Goal: Check status: Check status

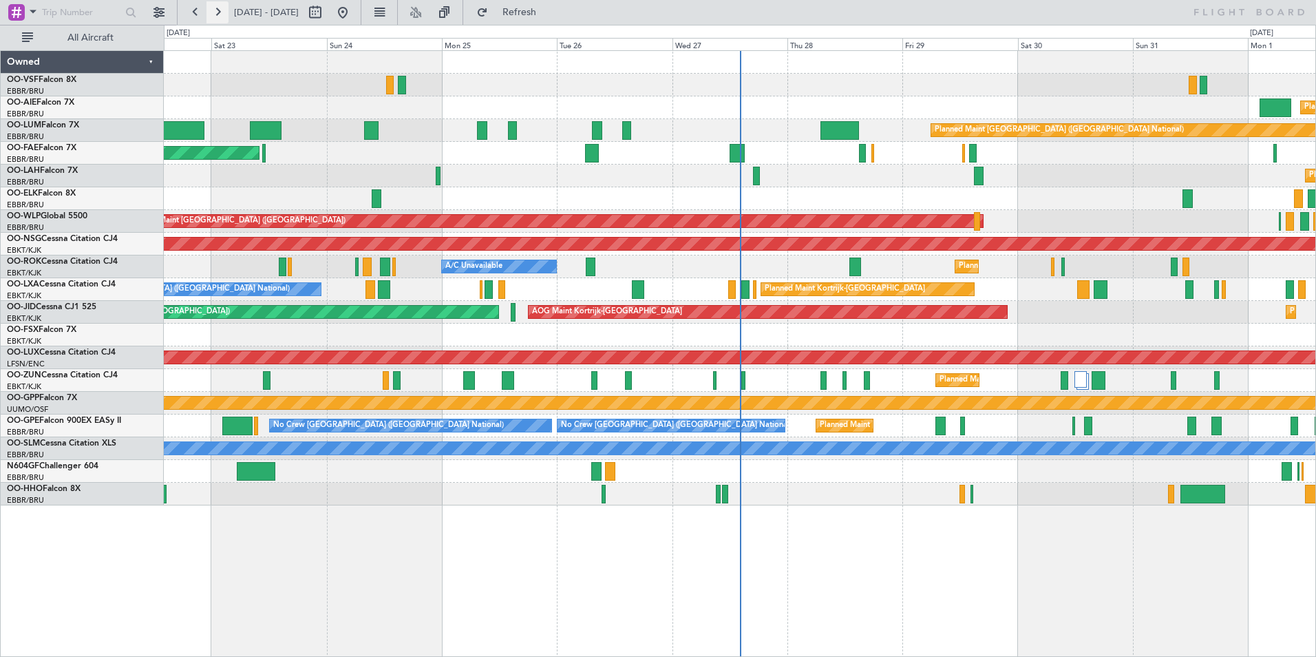
click at [217, 10] on button at bounding box center [217, 12] width 22 height 22
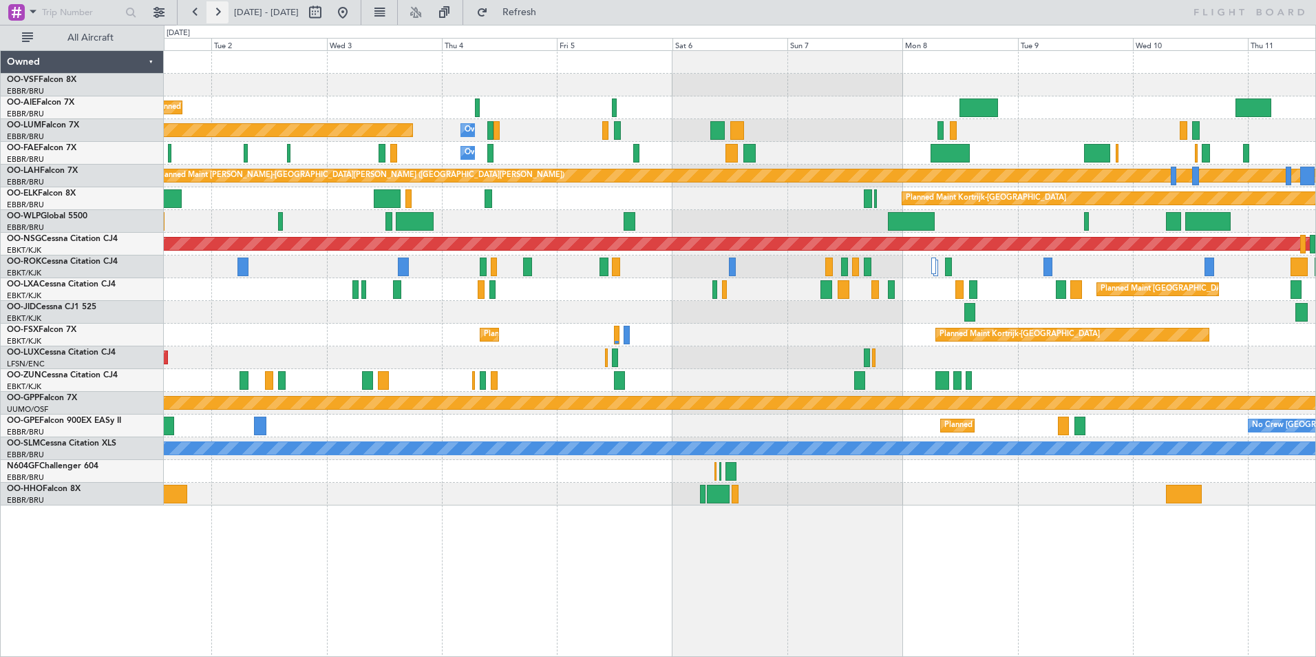
click at [215, 6] on button at bounding box center [217, 12] width 22 height 22
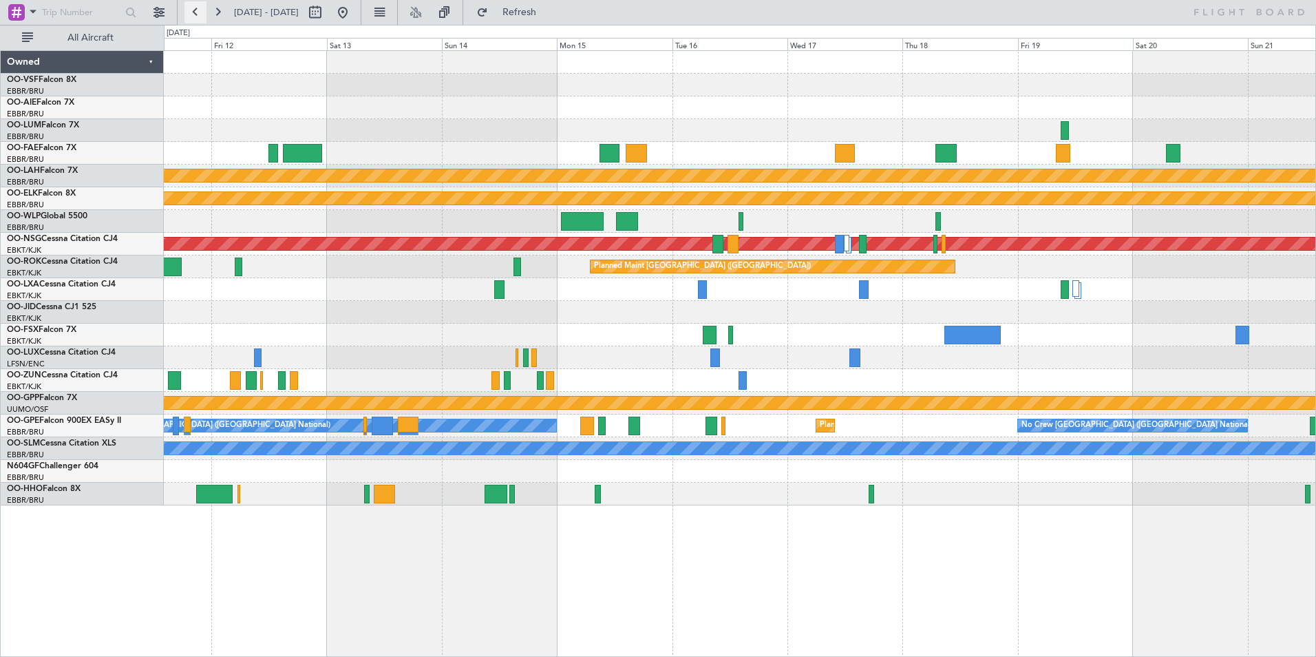
click at [198, 10] on button at bounding box center [195, 12] width 22 height 22
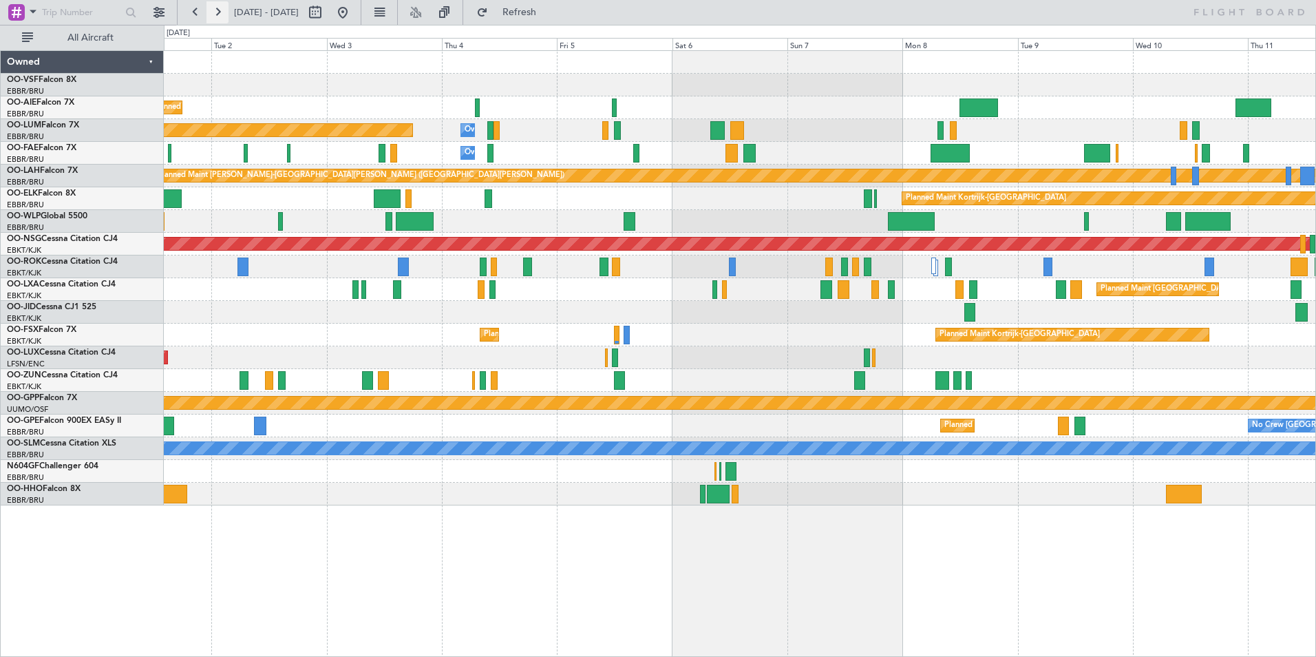
click at [219, 17] on button at bounding box center [217, 12] width 22 height 22
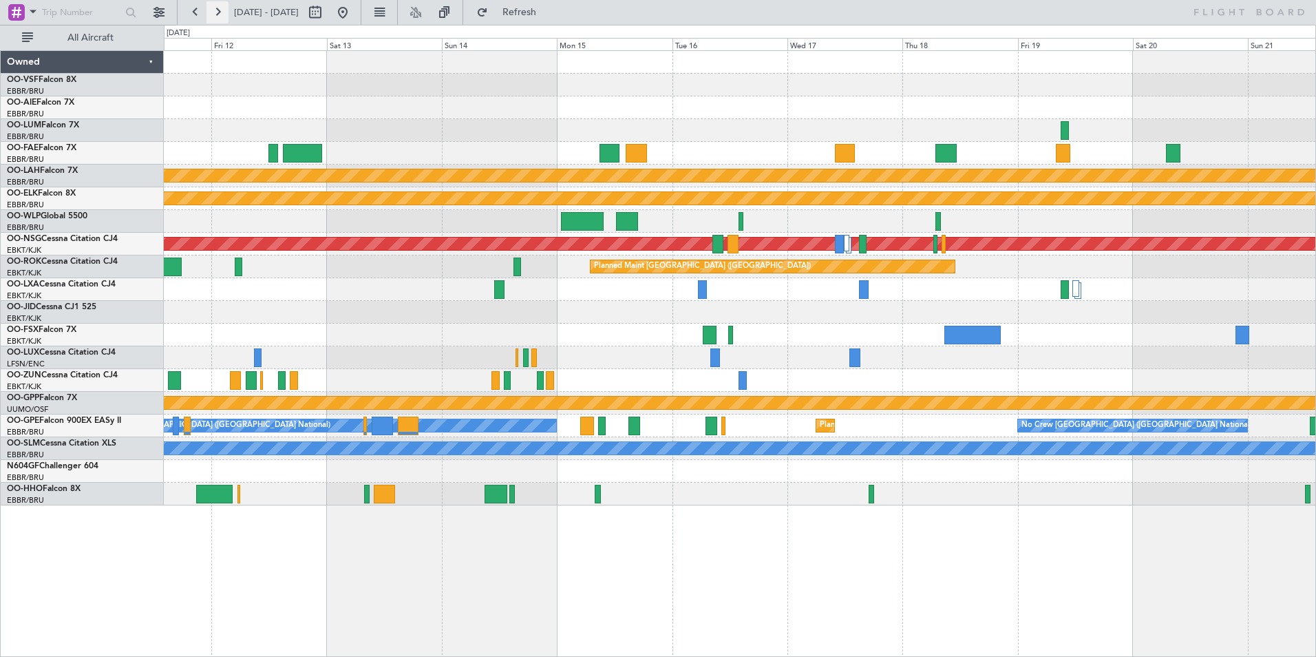
click at [219, 17] on button at bounding box center [217, 12] width 22 height 22
